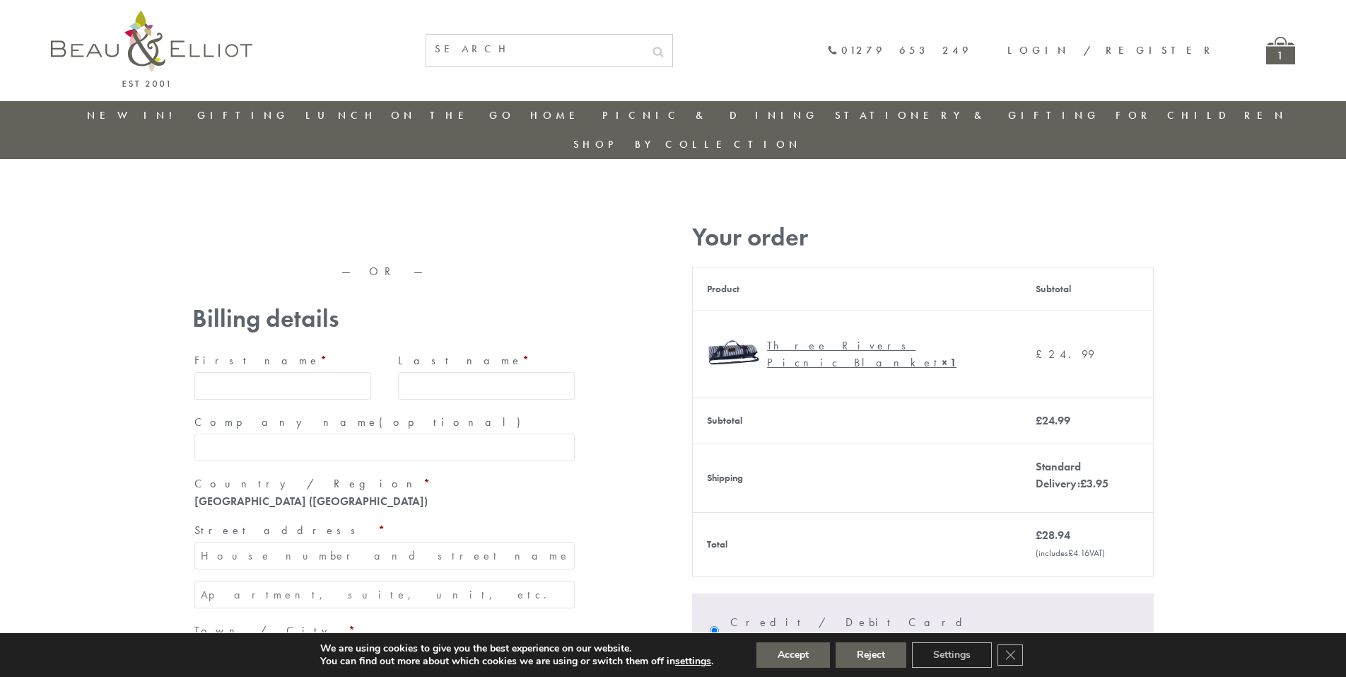
type input "[EMAIL_ADDRESS][DOMAIN_NAME]"
type input "Maria"
type input "Williams"
type input "23, Scottsdale, Happytown"
type input "London"
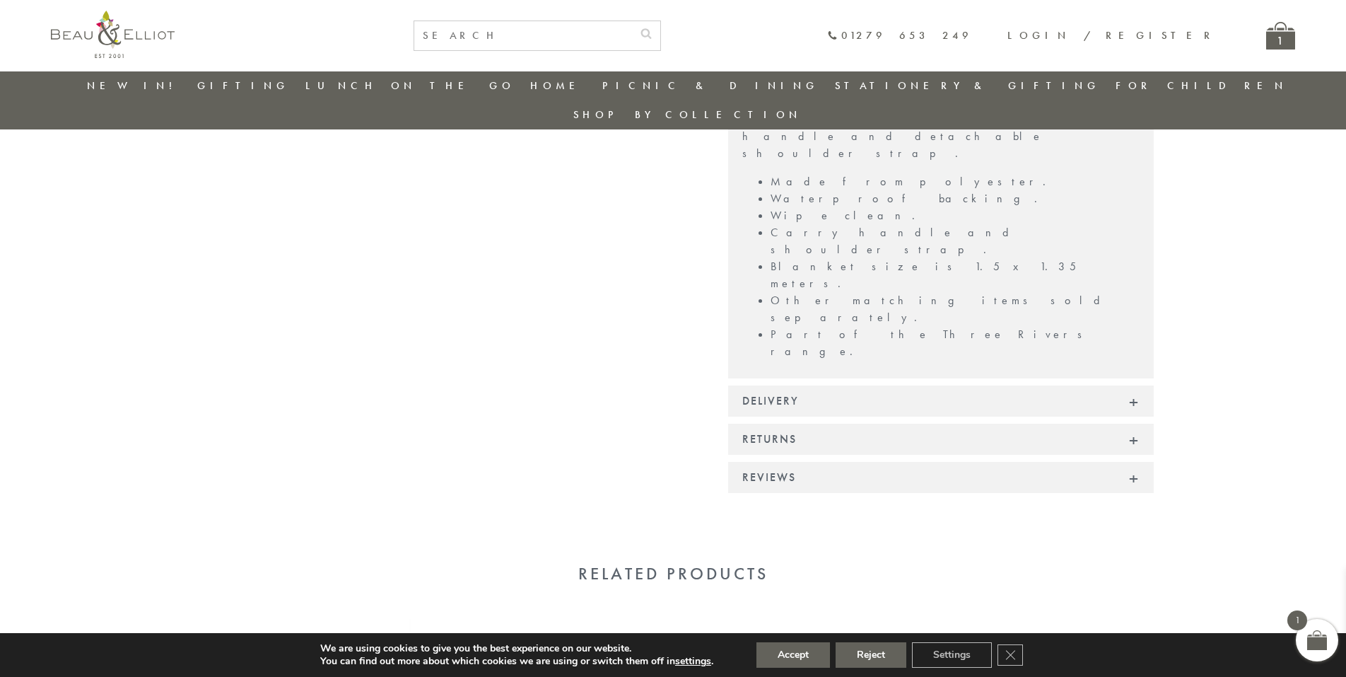
scroll to position [918, 0]
